Goal: Check status: Check status

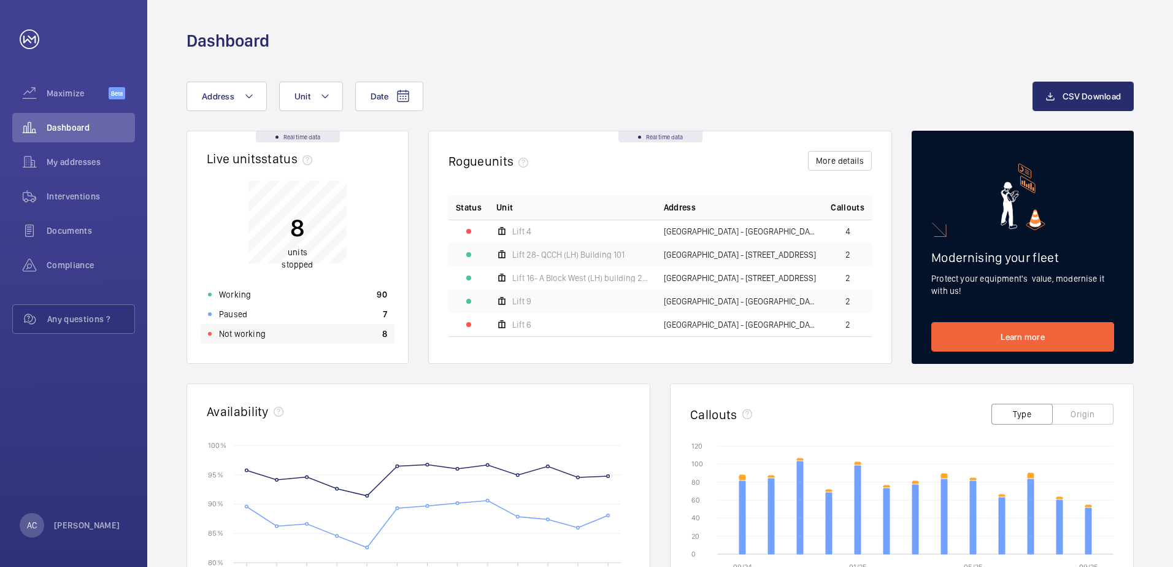
click at [250, 332] on p "Not working" at bounding box center [242, 333] width 47 height 12
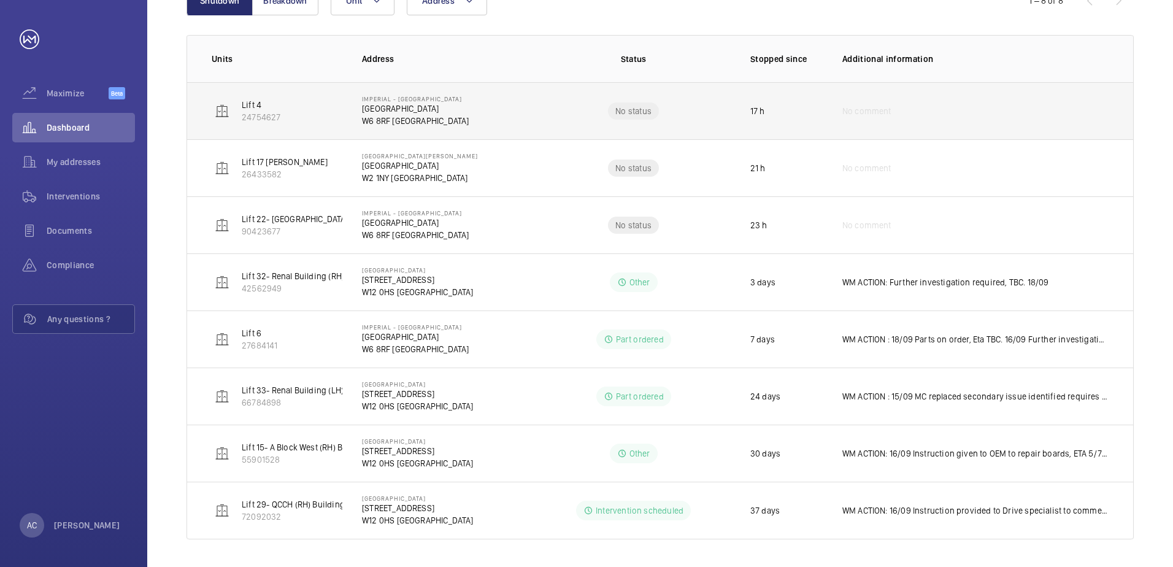
scroll to position [181, 0]
